Goal: Task Accomplishment & Management: Complete application form

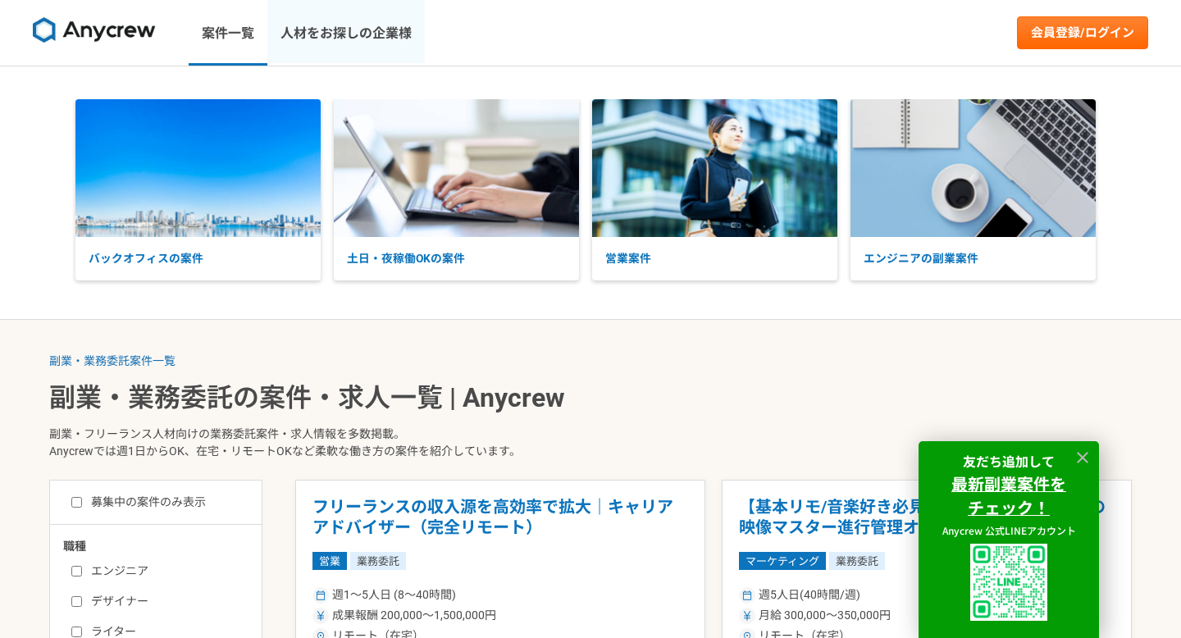
click at [368, 48] on link "人材をお探しの企業様" at bounding box center [345, 33] width 157 height 66
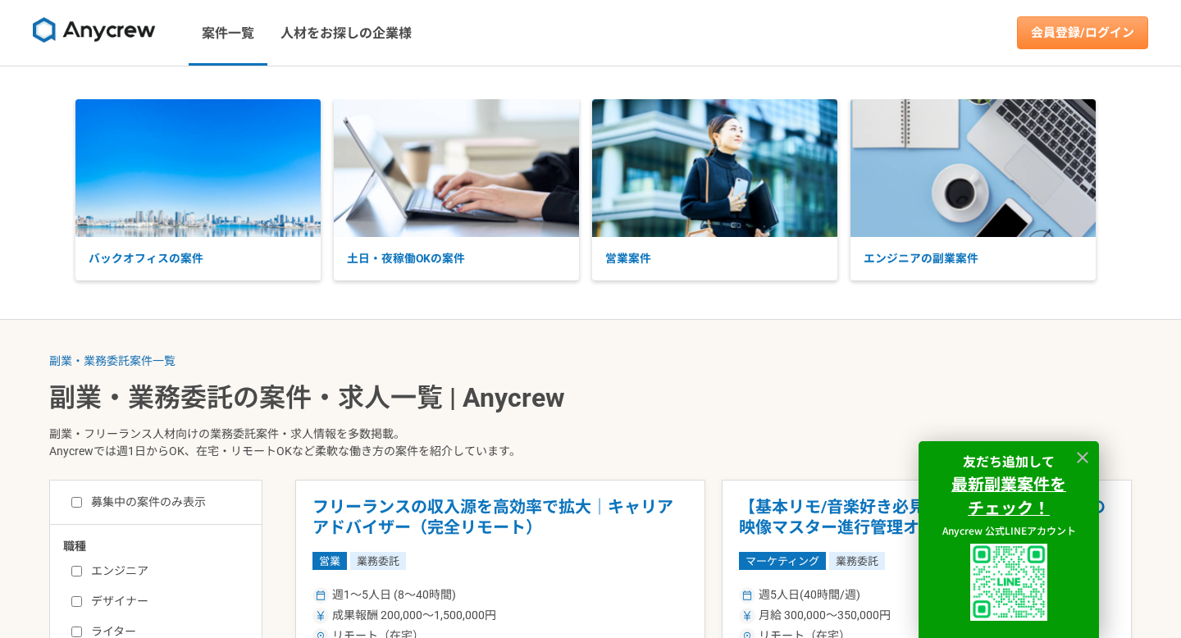
click at [1083, 25] on link "会員登録/ログイン" at bounding box center [1082, 32] width 131 height 33
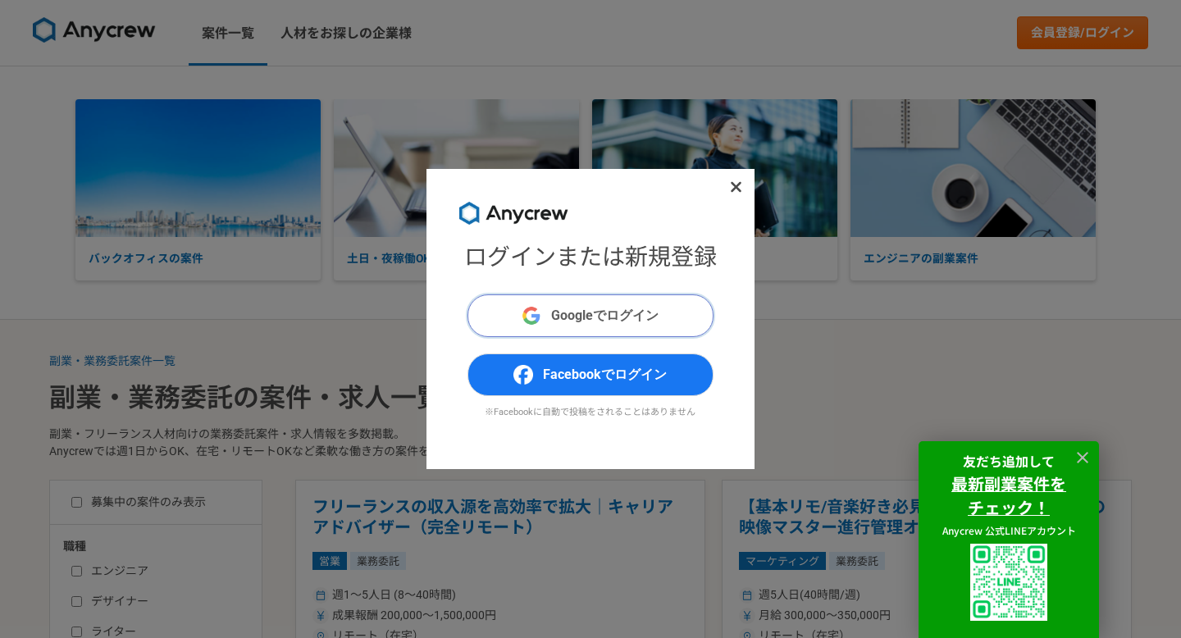
click at [671, 308] on button "Googleでログイン" at bounding box center [591, 315] width 246 height 43
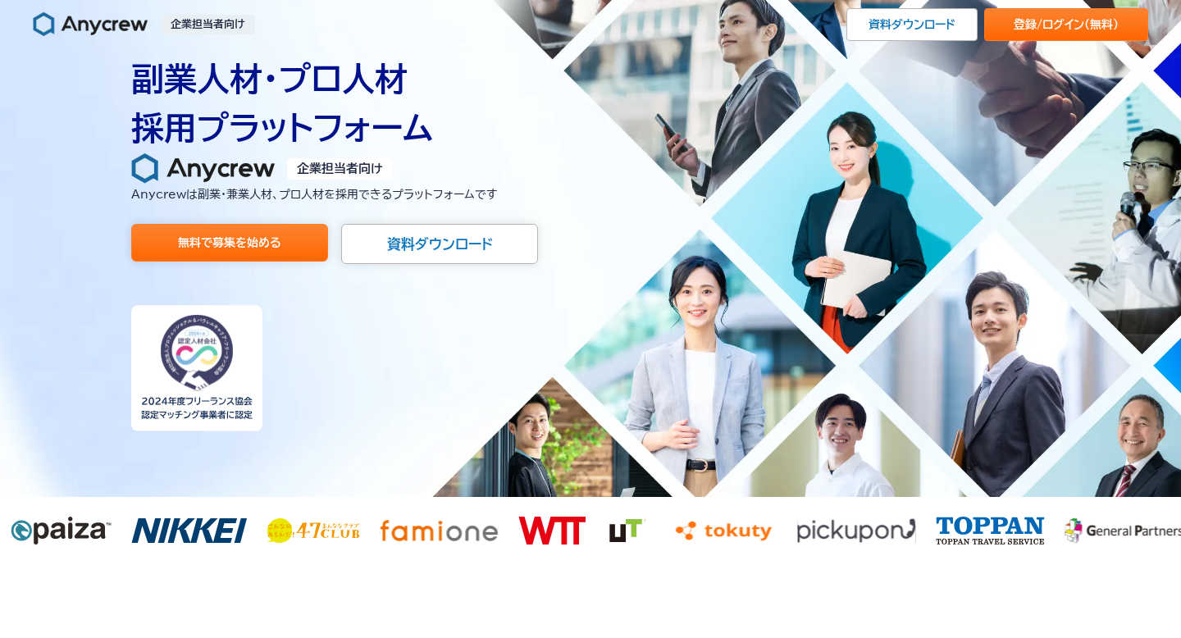
scroll to position [73, 0]
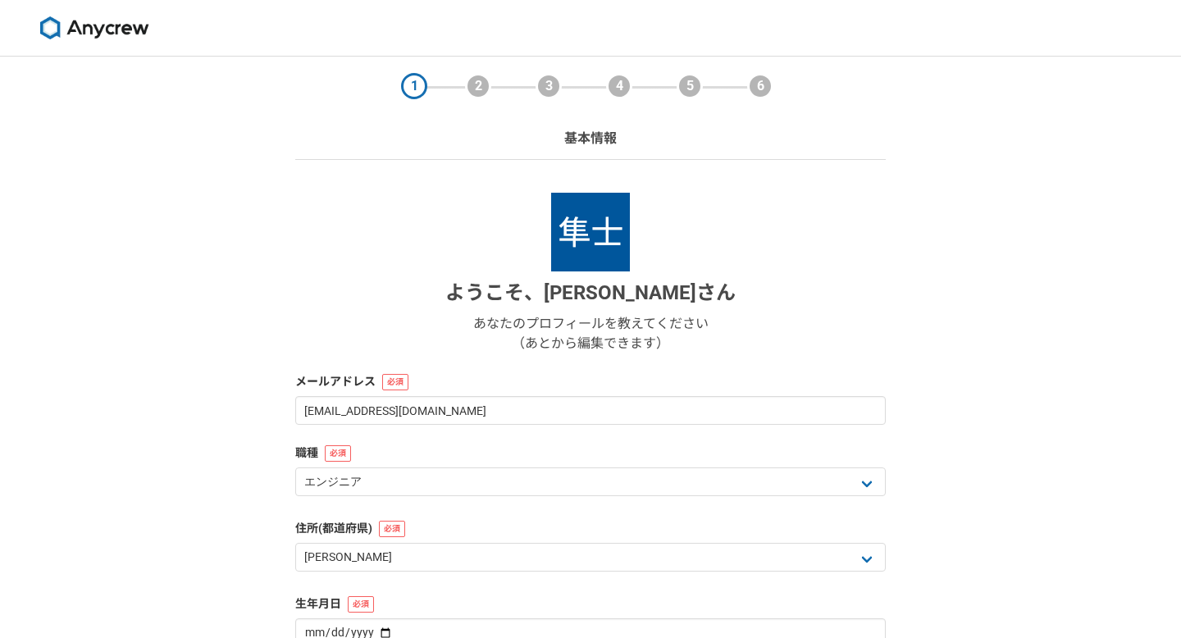
select select "13"
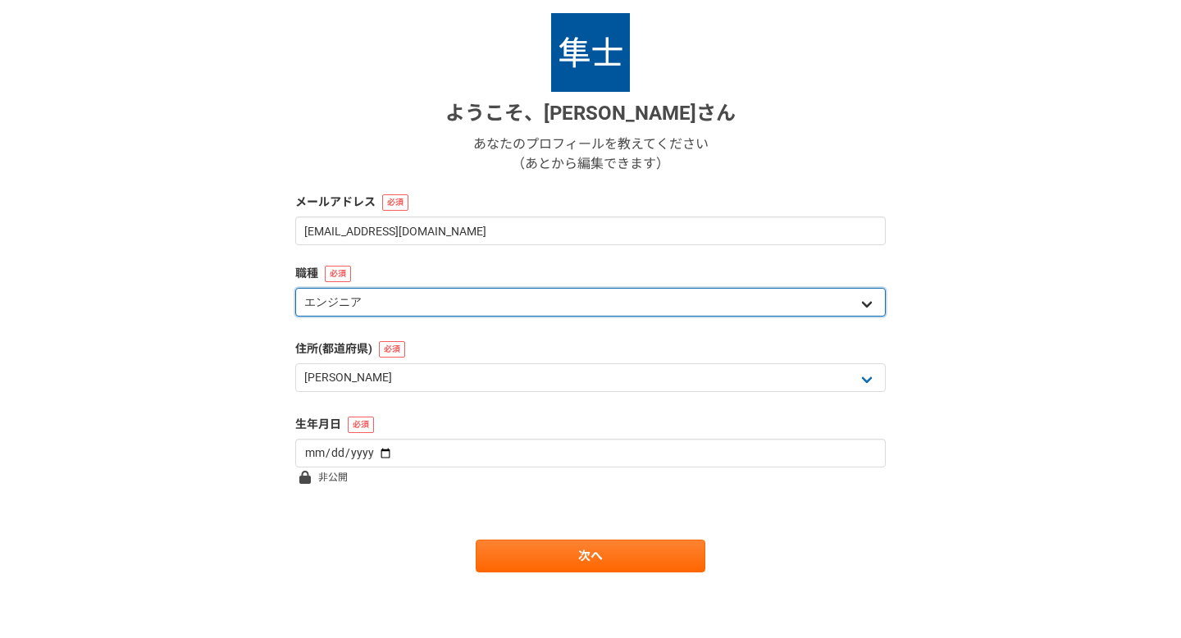
click at [424, 295] on select "エンジニア デザイナー ライター 営業 マーケティング 企画・事業開発 バックオフィス その他" at bounding box center [590, 302] width 591 height 29
select select "6"
click at [396, 303] on select "エンジニア デザイナー ライター 営業 マーケティング 企画・事業開発 バックオフィス その他" at bounding box center [590, 302] width 591 height 29
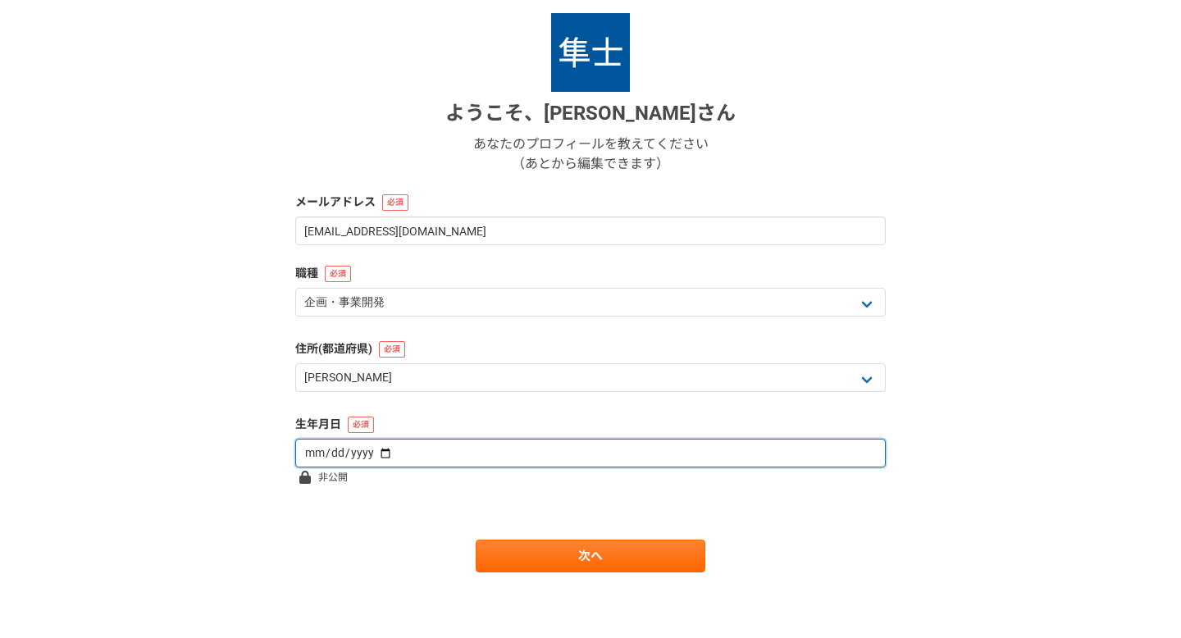
click at [397, 441] on input "date" at bounding box center [590, 453] width 591 height 29
click at [393, 454] on input "date" at bounding box center [590, 453] width 591 height 29
click at [376, 454] on input "date" at bounding box center [590, 453] width 591 height 29
type input "1997-05-17"
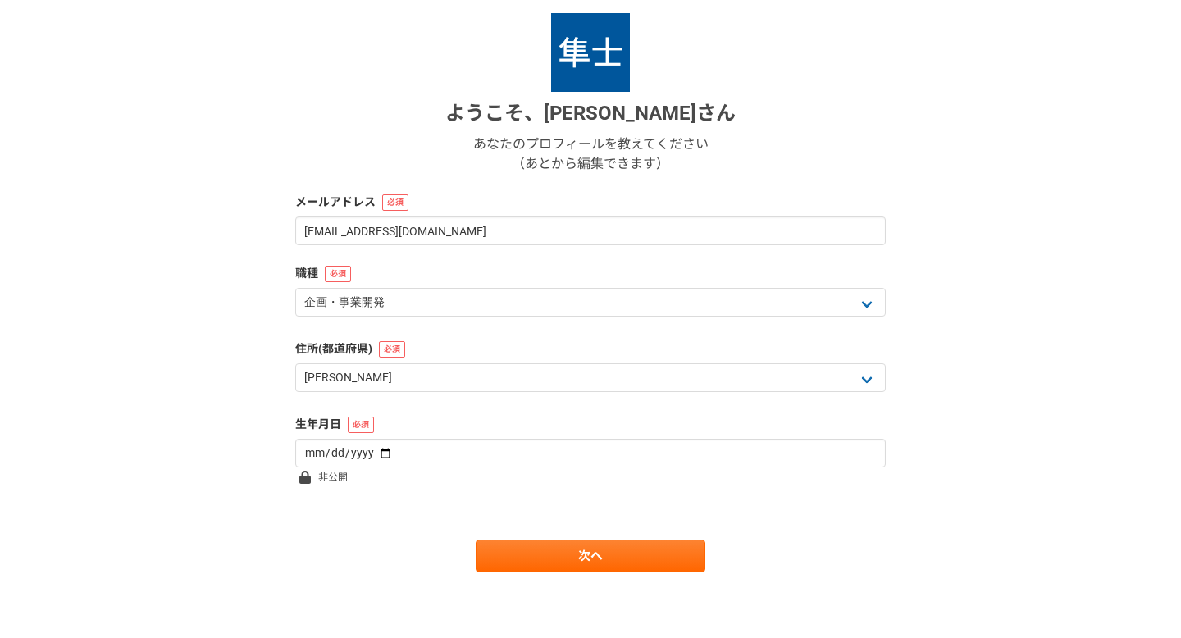
click at [407, 551] on div "次へ" at bounding box center [590, 556] width 591 height 33
click at [539, 548] on link "次へ" at bounding box center [591, 556] width 230 height 33
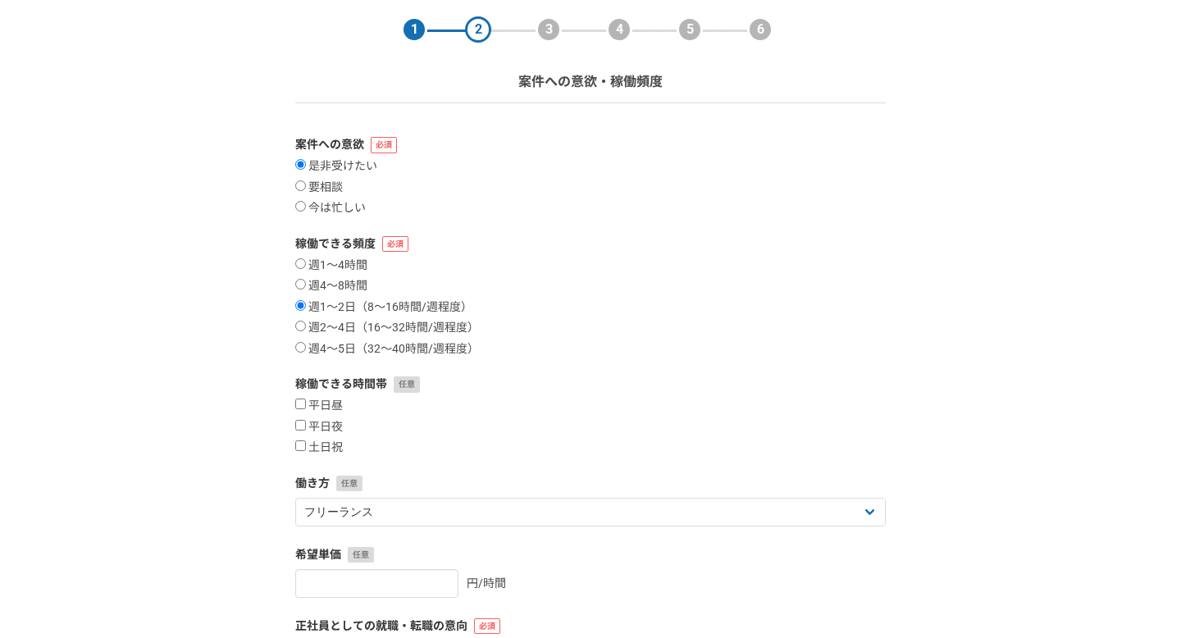
scroll to position [107, 0]
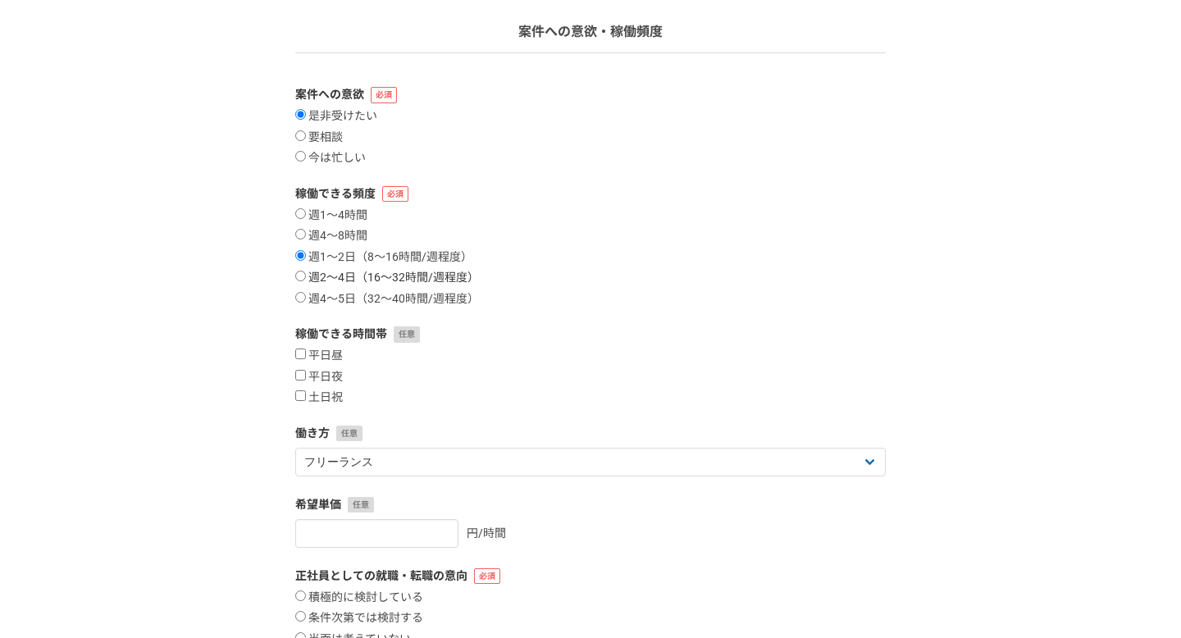
click at [430, 275] on label "週2〜4日（16〜32時間/週程度）" at bounding box center [387, 278] width 184 height 15
click at [306, 275] on input "週2〜4日（16〜32時間/週程度）" at bounding box center [300, 276] width 11 height 11
radio input "true"
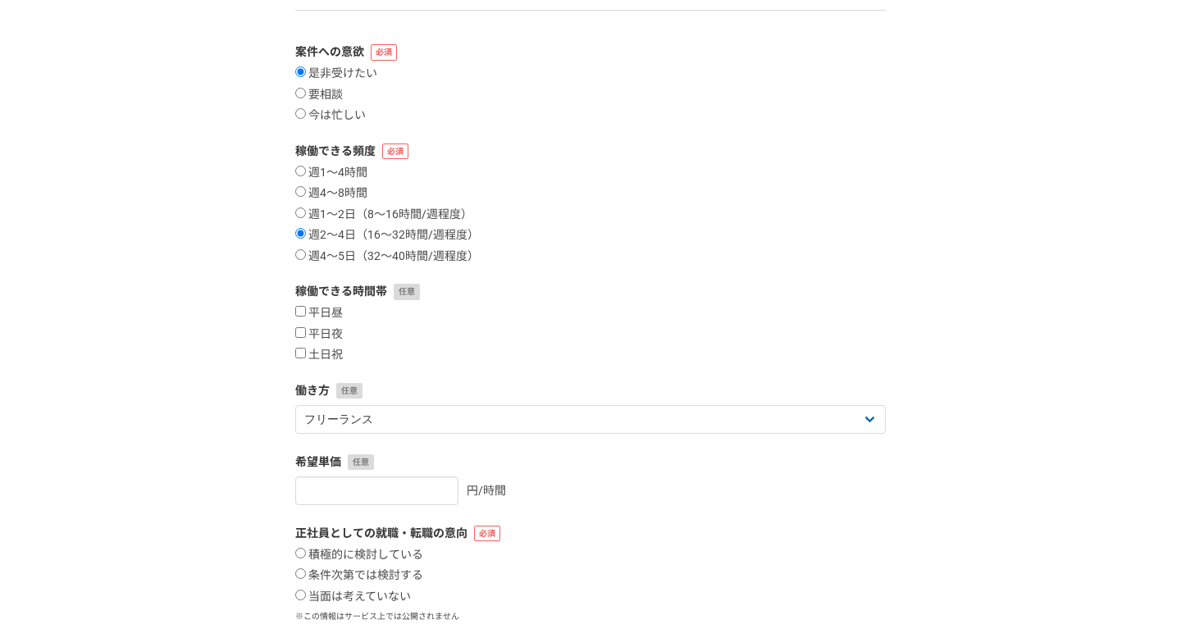
scroll to position [215, 0]
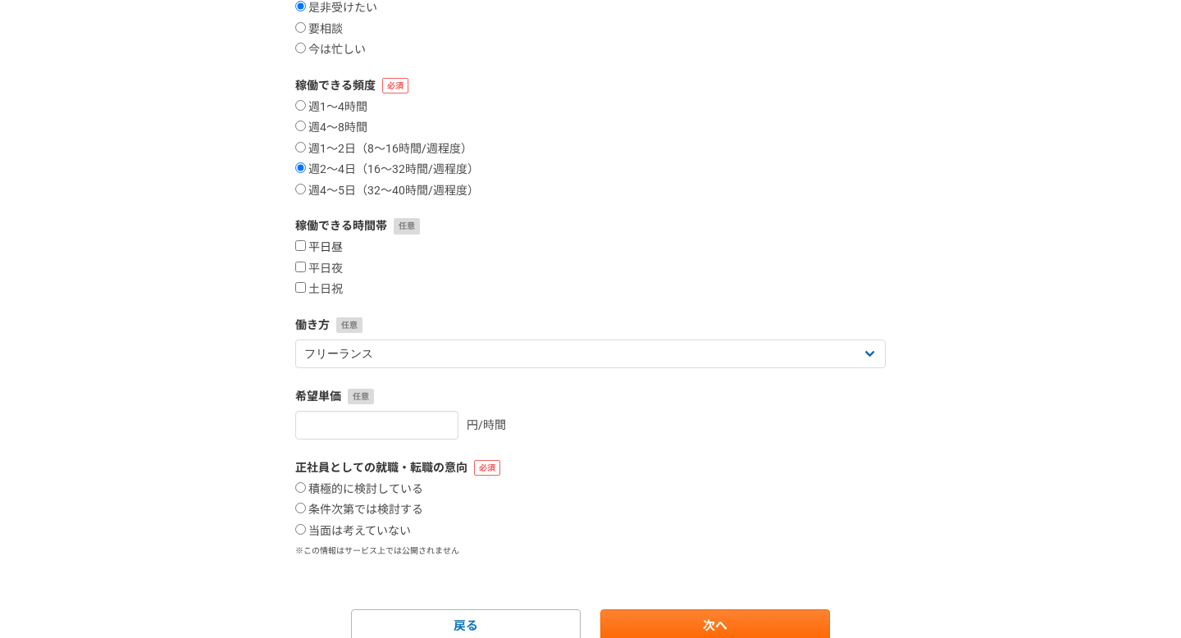
click at [326, 250] on label "平日昼" at bounding box center [319, 247] width 48 height 15
click at [306, 250] on input "平日昼" at bounding box center [300, 245] width 11 height 11
checkbox input "true"
click at [326, 268] on label "平日夜" at bounding box center [319, 269] width 48 height 15
click at [306, 268] on input "平日夜" at bounding box center [300, 267] width 11 height 11
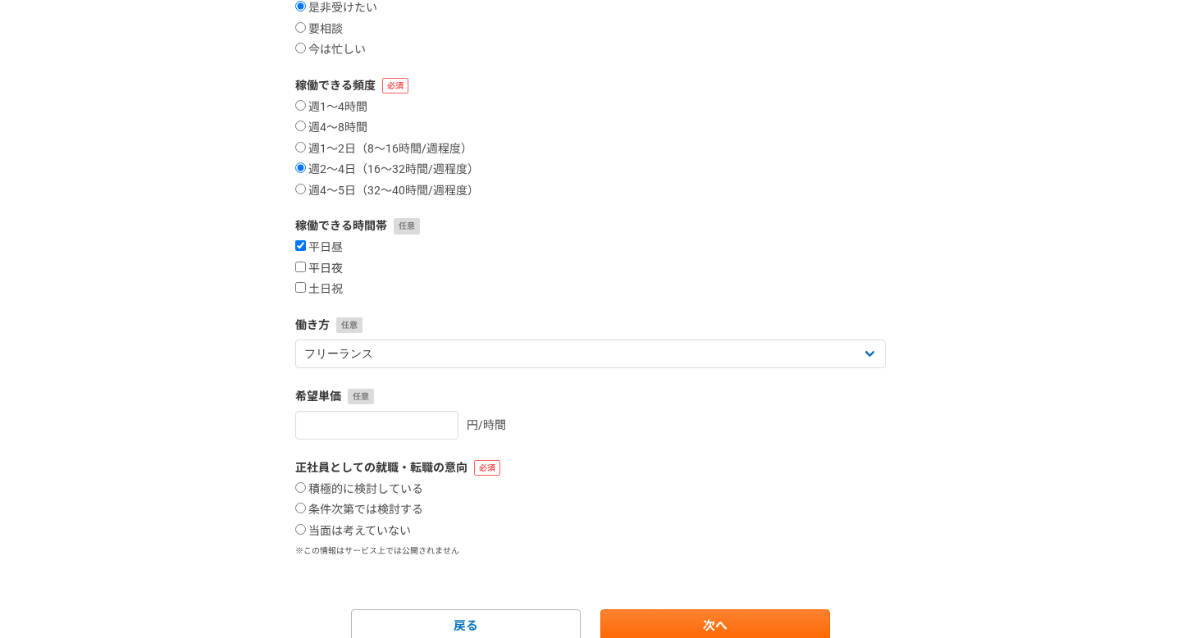
checkbox input "true"
click at [328, 287] on label "土日祝" at bounding box center [319, 289] width 48 height 15
click at [306, 287] on input "土日祝" at bounding box center [300, 287] width 11 height 11
checkbox input "true"
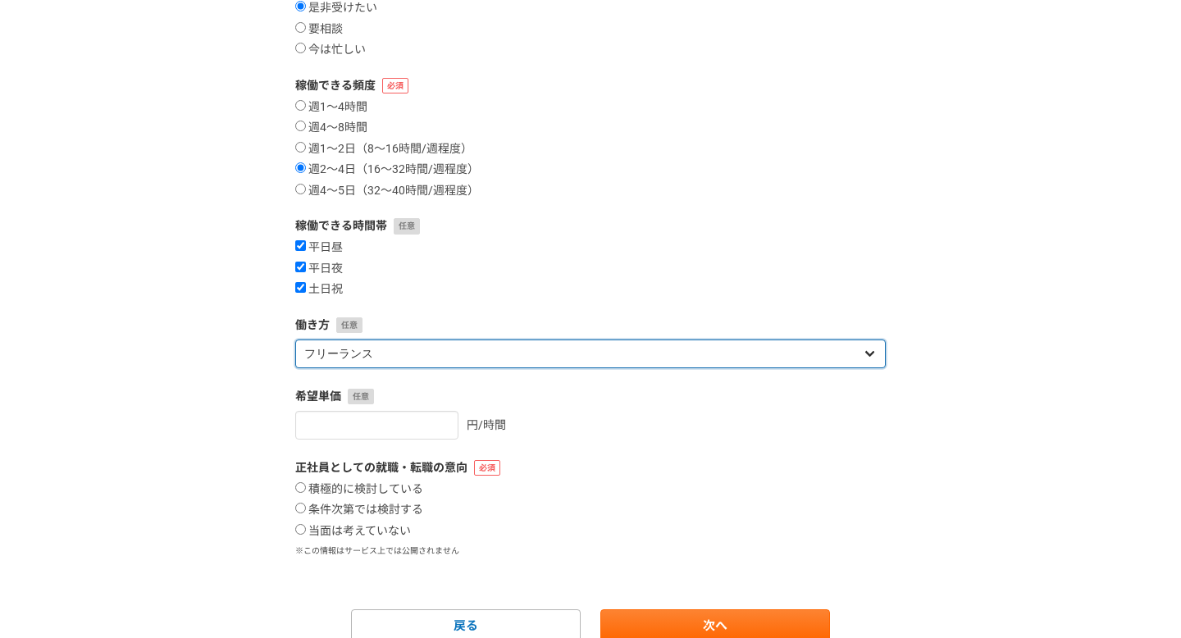
click at [448, 350] on select "フリーランス 副業 その他" at bounding box center [590, 354] width 591 height 29
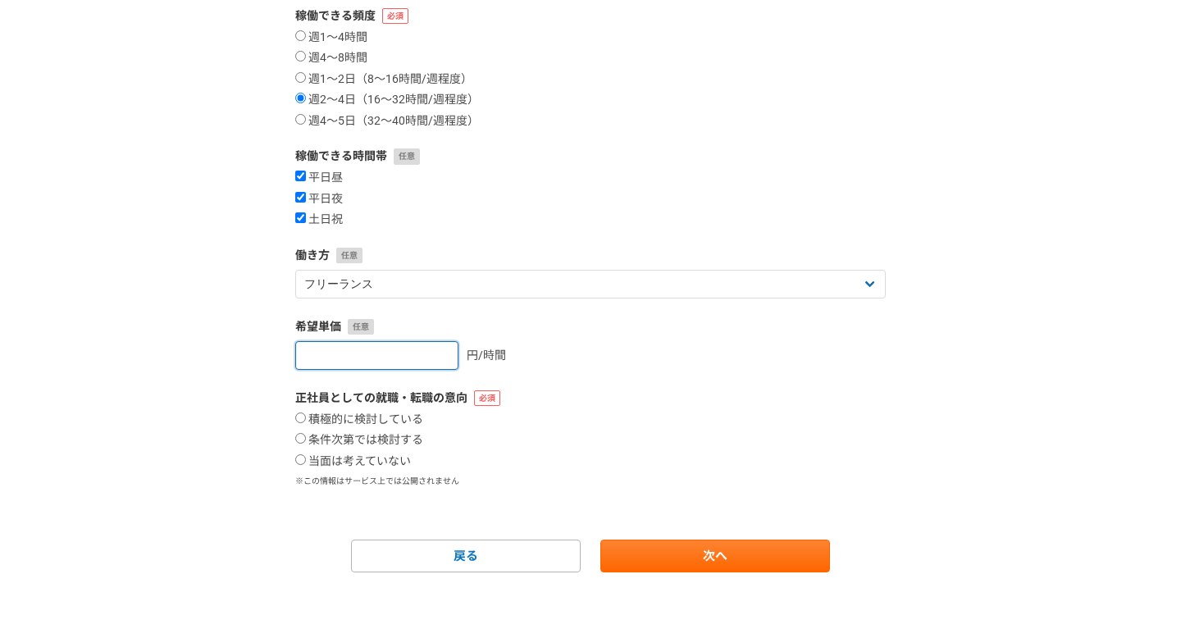
click at [398, 350] on input "number" at bounding box center [376, 355] width 163 height 29
type input "6000"
click at [658, 382] on form "案件への意欲 是非受けたい 要相談 今は忙しい 稼働できる頻度 週1〜4時間 週4〜8時間 週1〜2日（8〜16時間/週程度） 週2〜4日（16〜32時間/週…" at bounding box center [590, 240] width 591 height 664
click at [344, 458] on label "当面は考えていない" at bounding box center [353, 461] width 116 height 15
click at [306, 458] on input "当面は考えていない" at bounding box center [300, 459] width 11 height 11
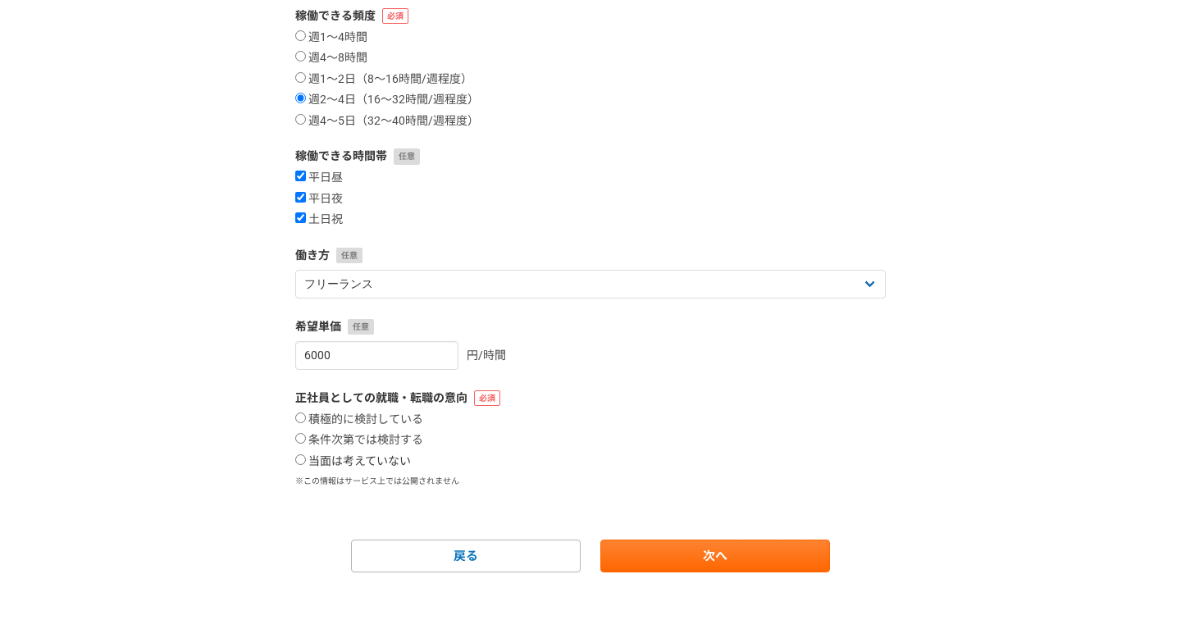
radio input "true"
click at [710, 565] on link "次へ" at bounding box center [715, 556] width 230 height 33
select select
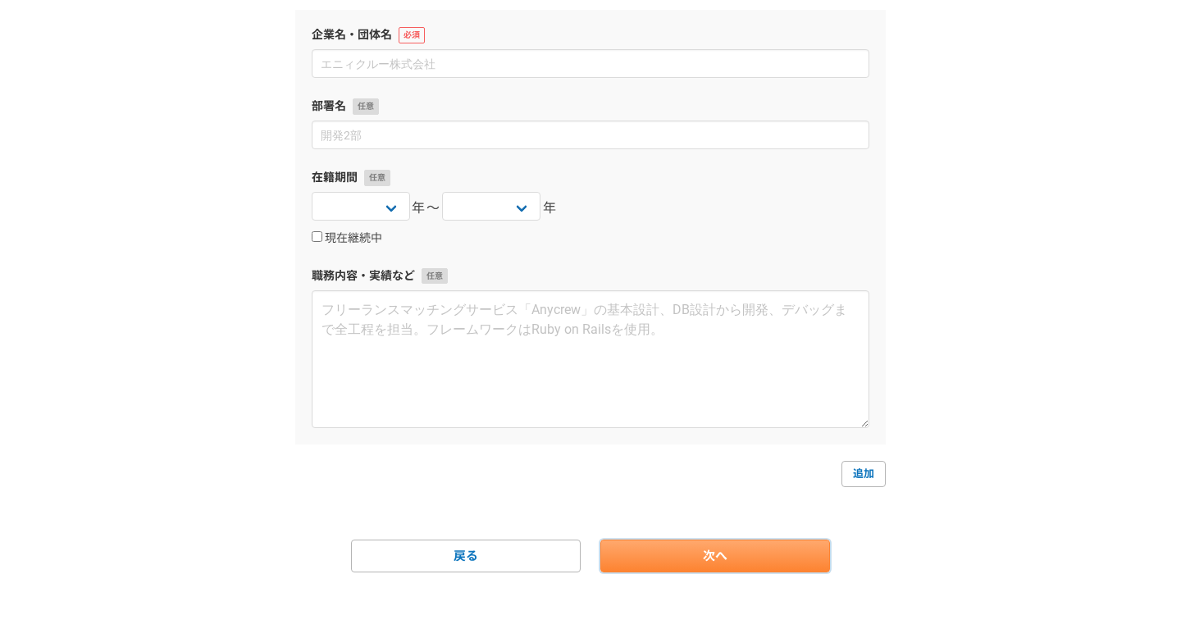
scroll to position [0, 0]
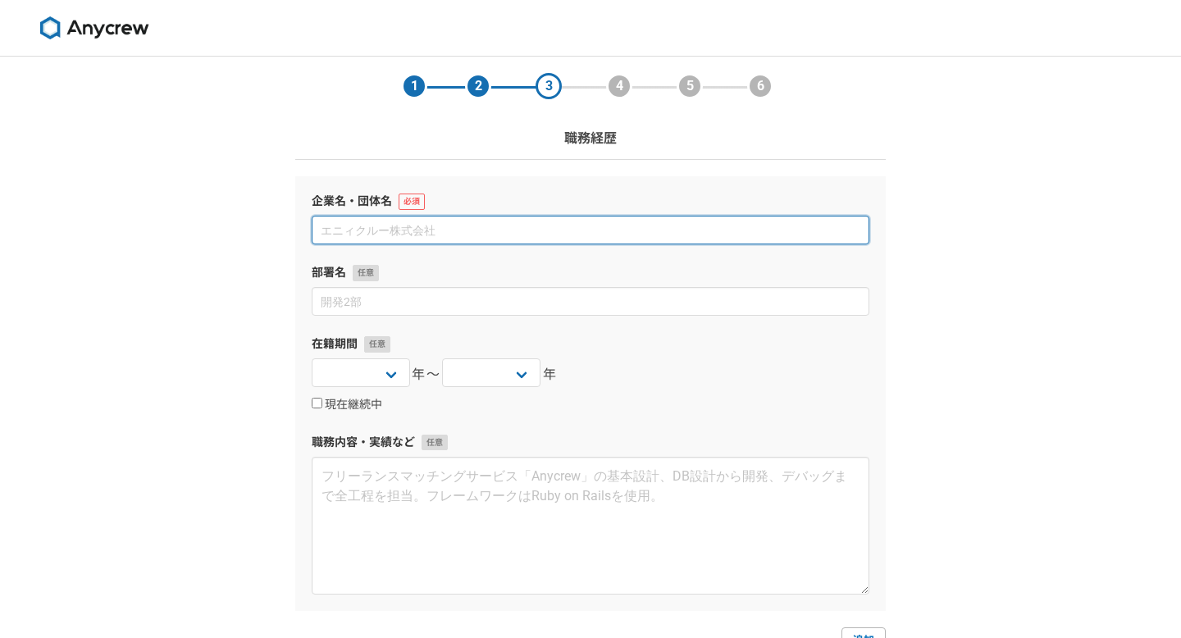
click at [560, 235] on input at bounding box center [591, 230] width 558 height 29
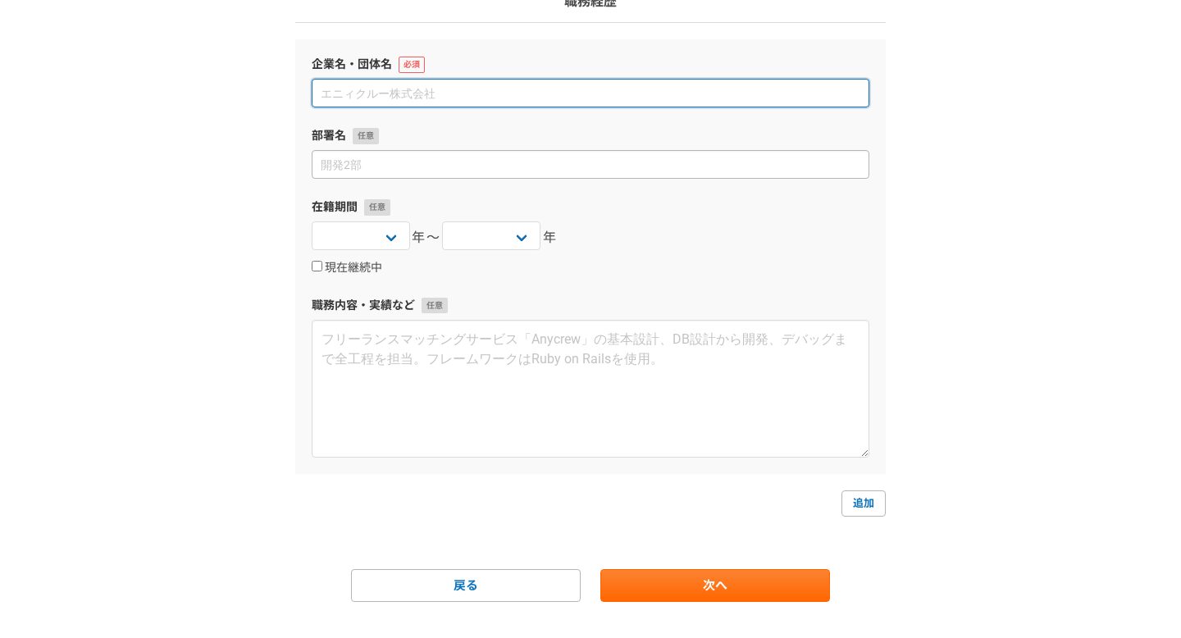
scroll to position [167, 0]
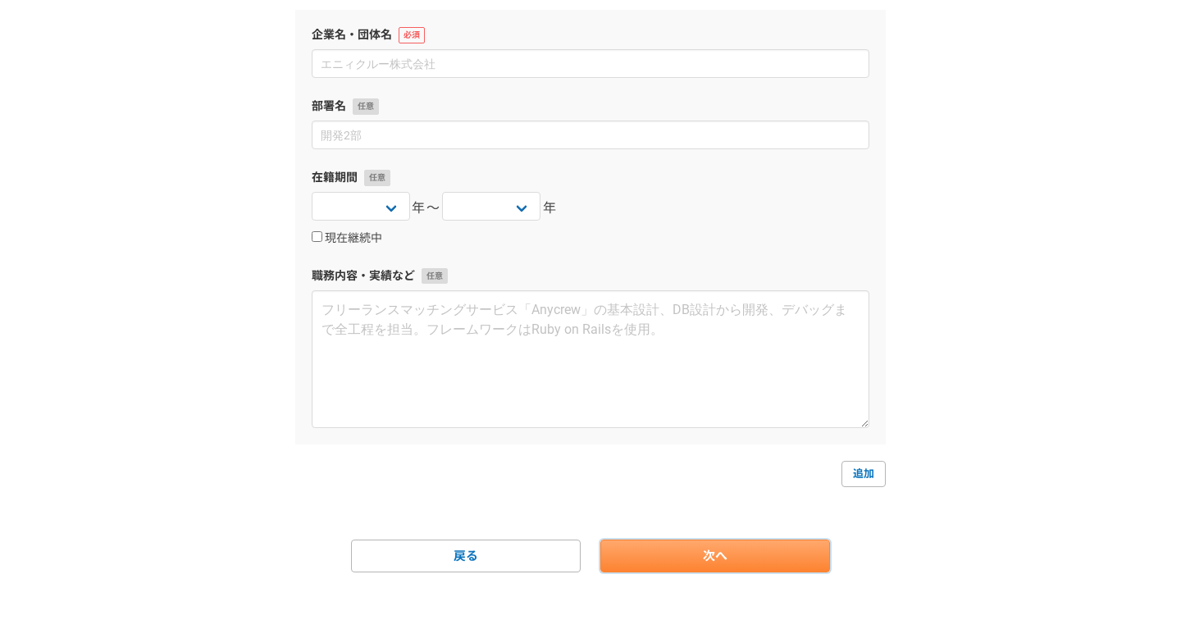
click at [689, 570] on link "次へ" at bounding box center [715, 556] width 230 height 33
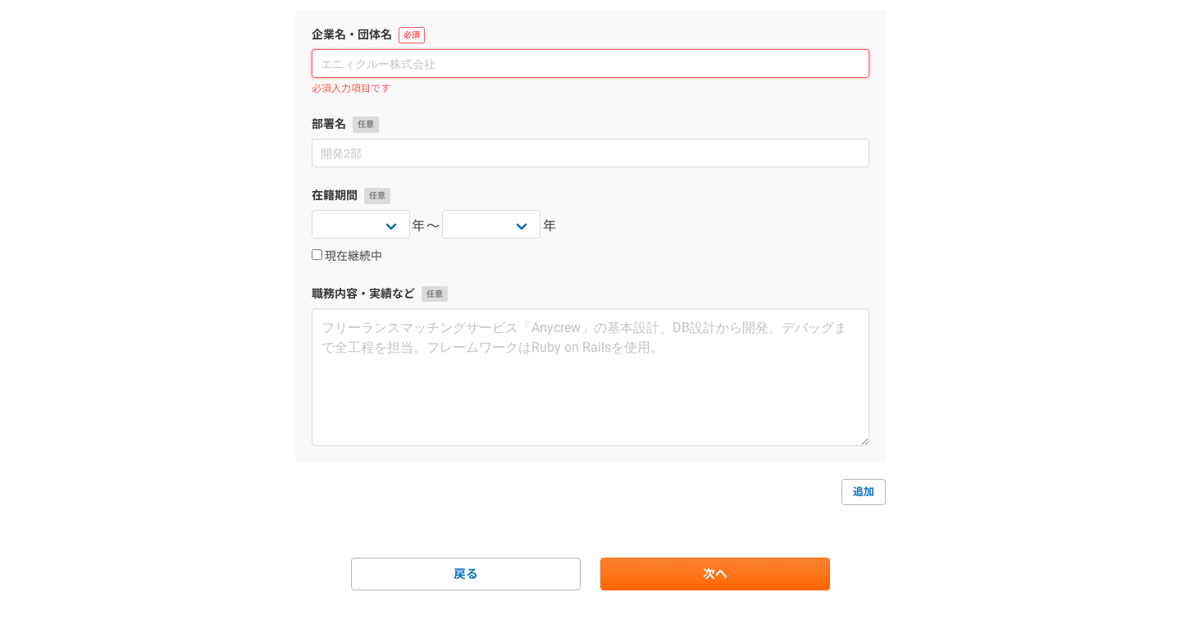
click at [548, 57] on input at bounding box center [591, 63] width 558 height 29
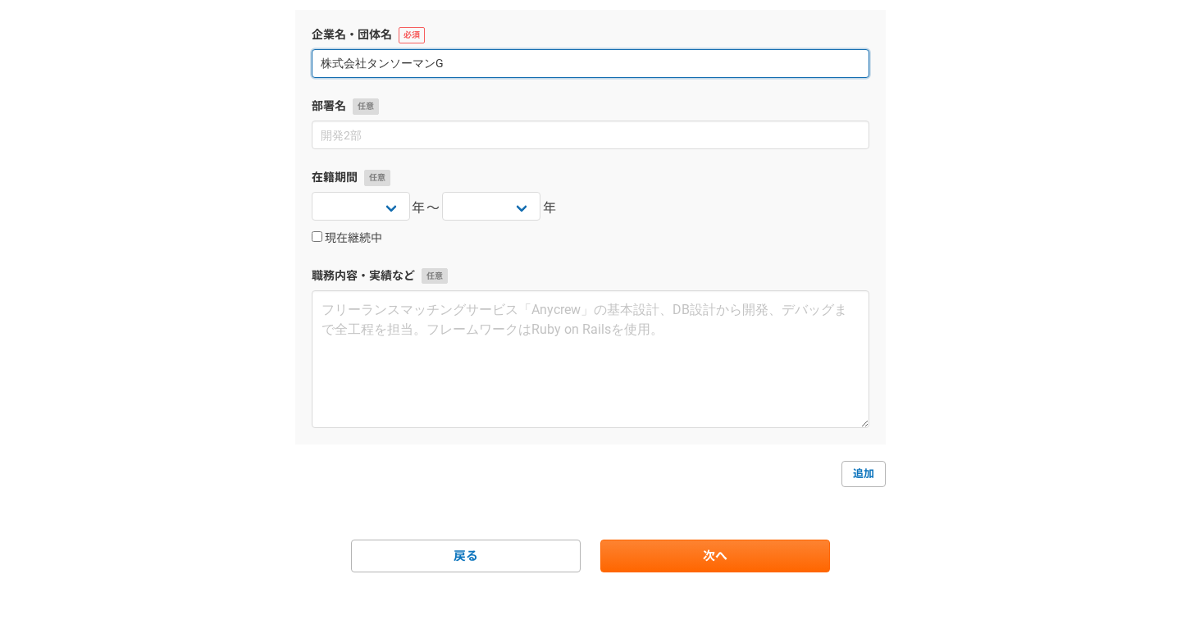
type input "株式会社タンソーマンGX"
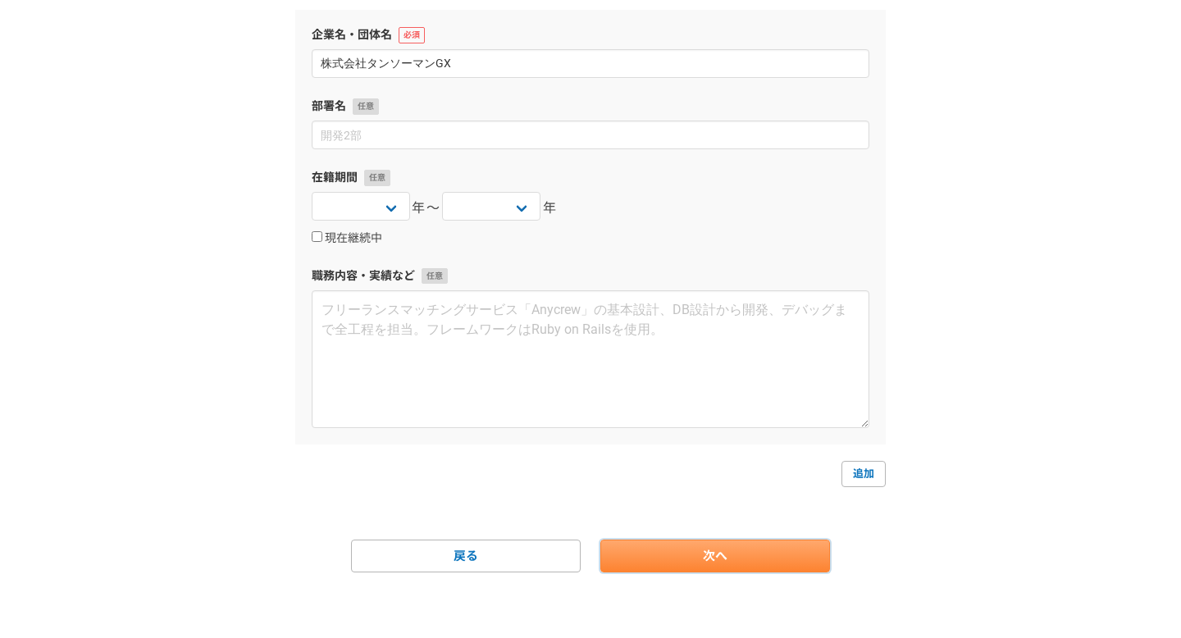
click at [715, 563] on link "次へ" at bounding box center [715, 556] width 230 height 33
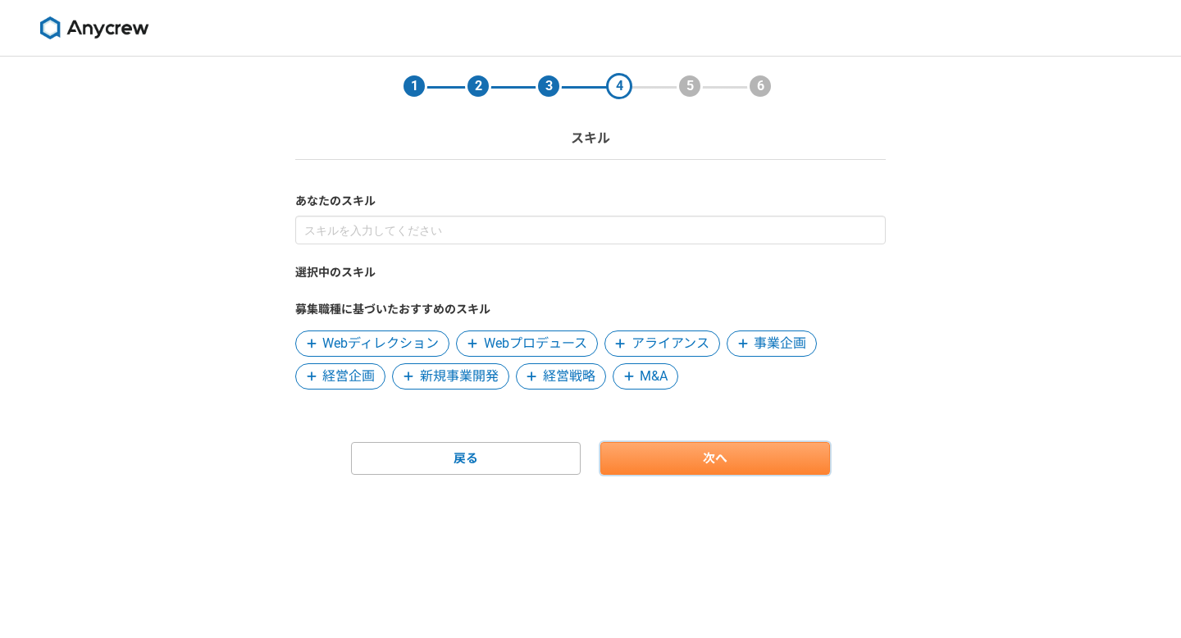
click at [670, 457] on link "次へ" at bounding box center [715, 458] width 230 height 33
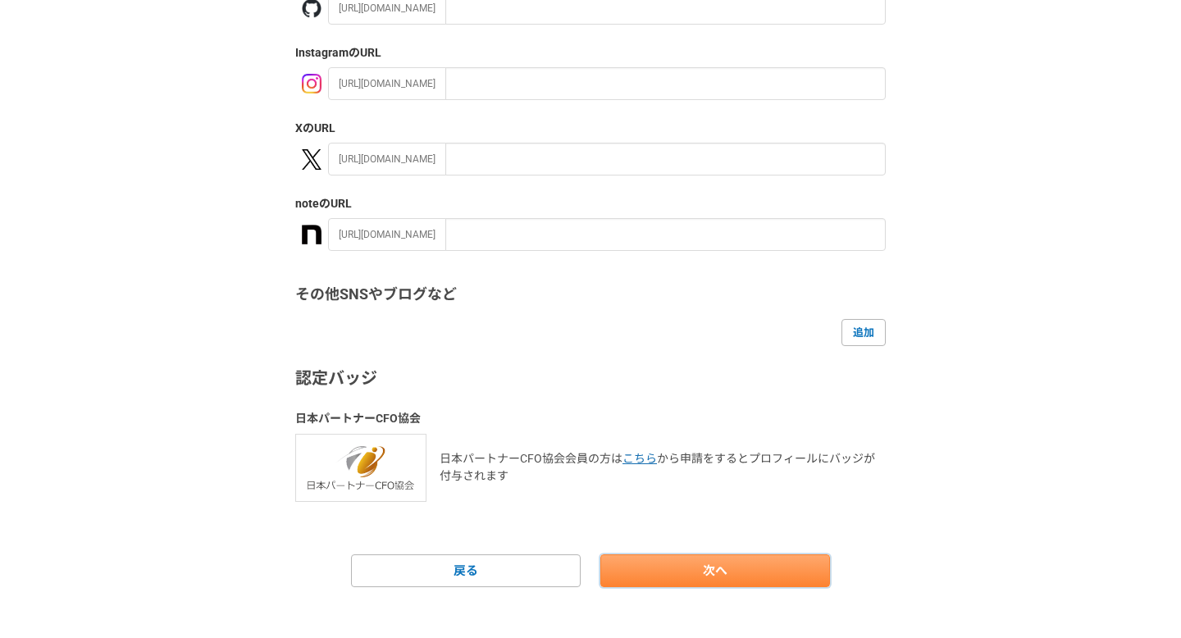
scroll to position [264, 0]
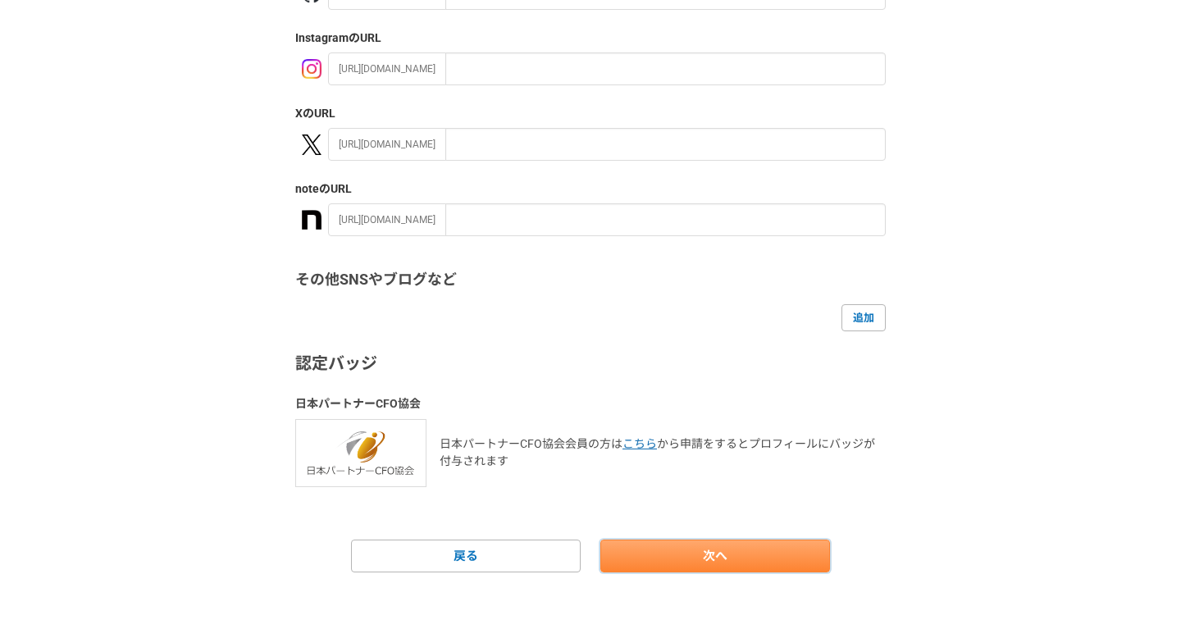
click at [672, 559] on link "次へ" at bounding box center [715, 556] width 230 height 33
